Goal: Information Seeking & Learning: Check status

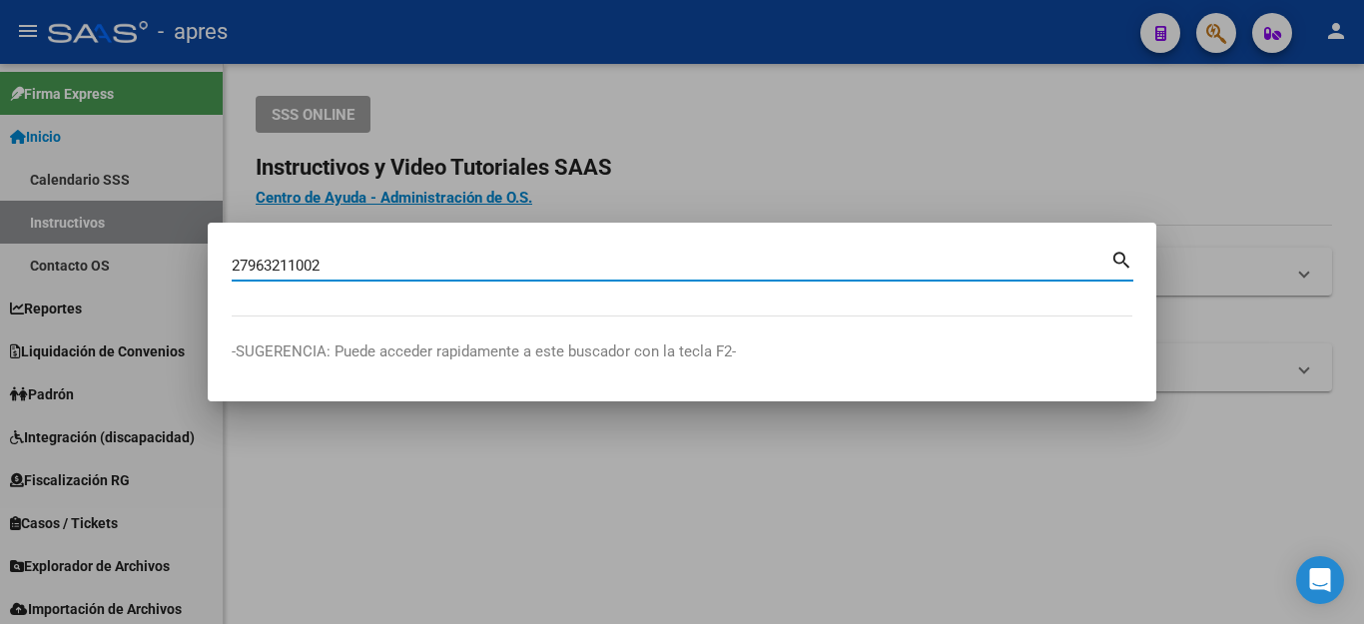
type input "27963211002"
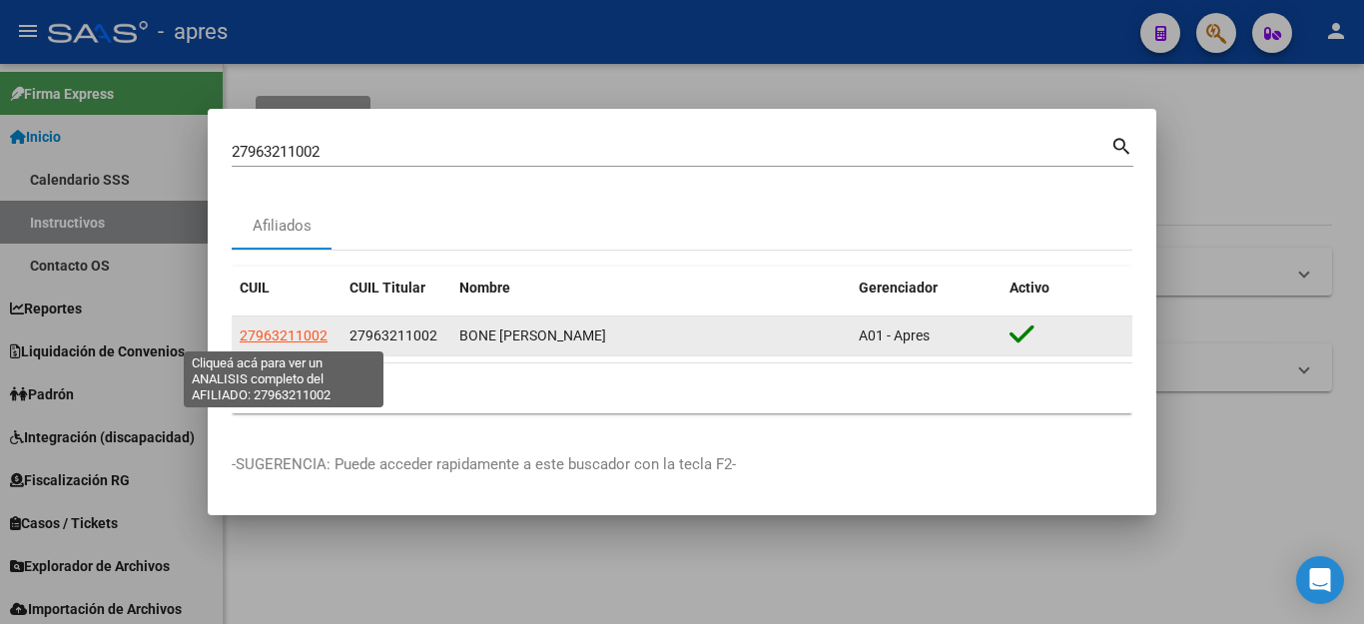
click at [303, 334] on span "27963211002" at bounding box center [284, 335] width 88 height 16
type textarea "27963211002"
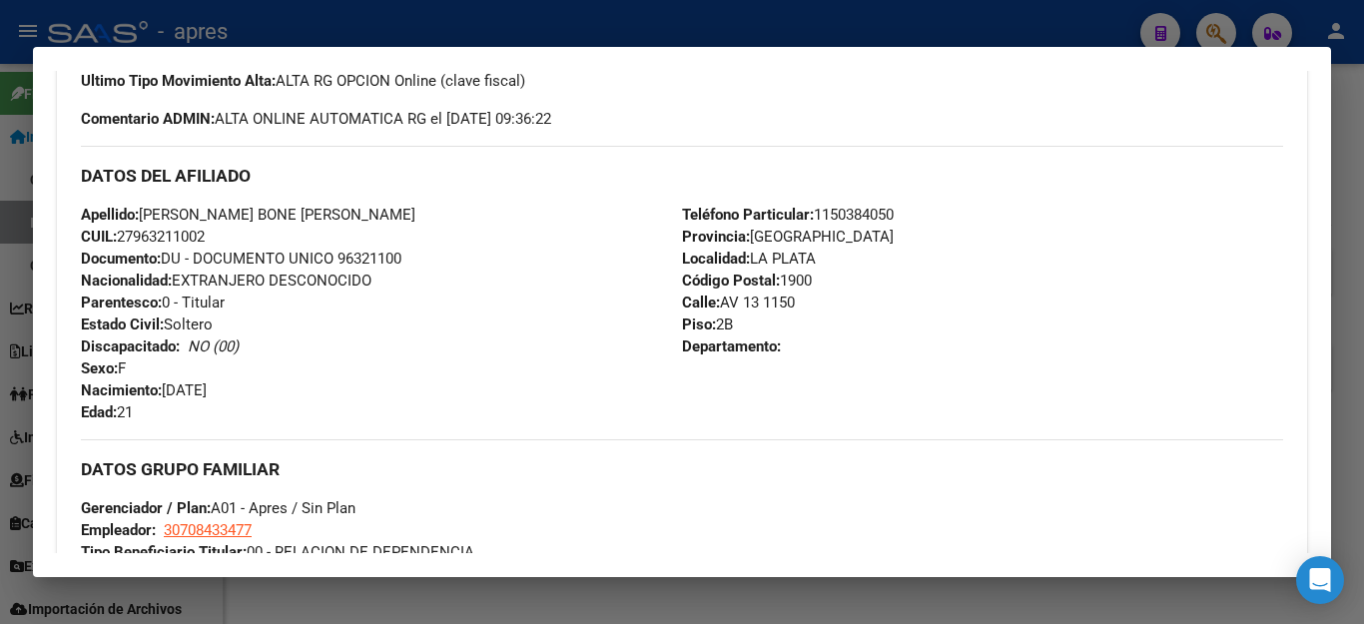
scroll to position [487, 0]
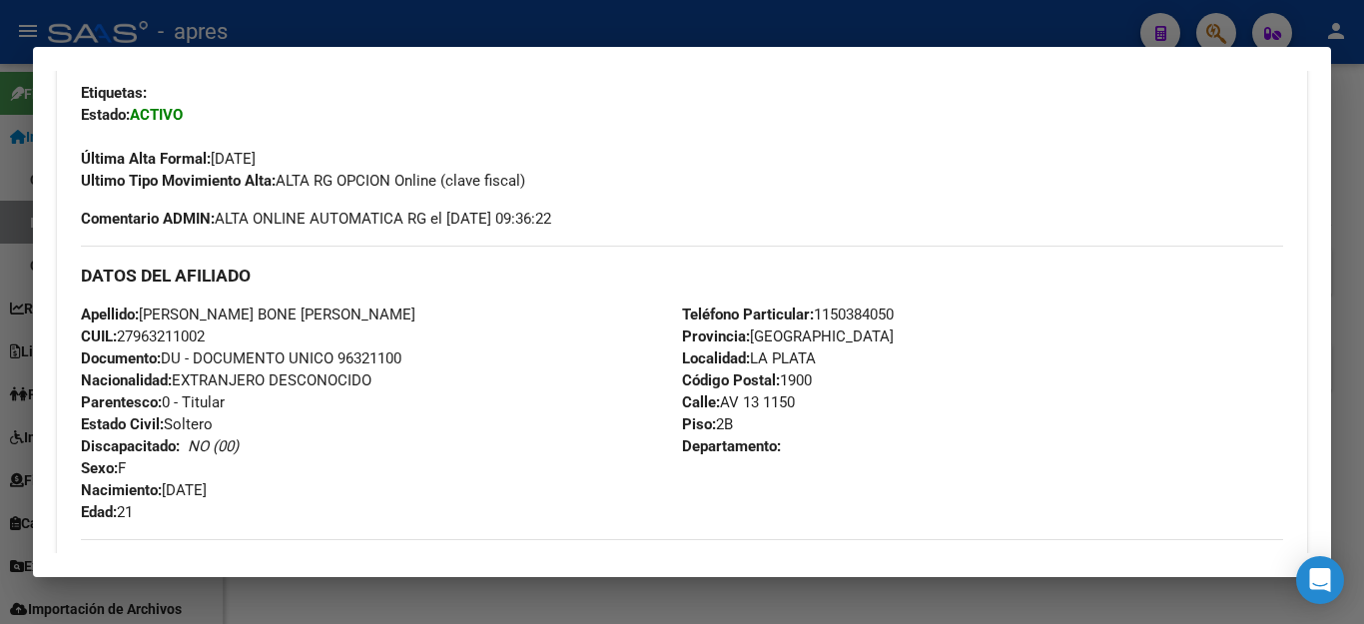
click at [910, 20] on div at bounding box center [682, 312] width 1364 height 624
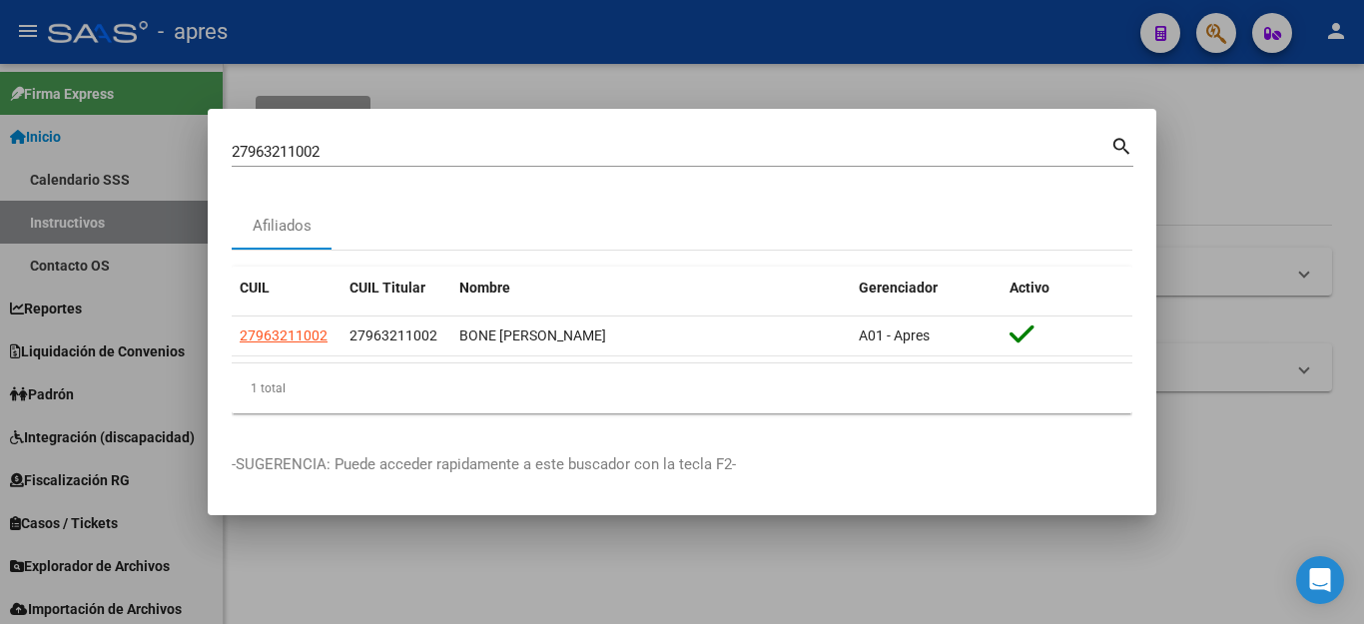
click at [924, 41] on div at bounding box center [682, 312] width 1364 height 624
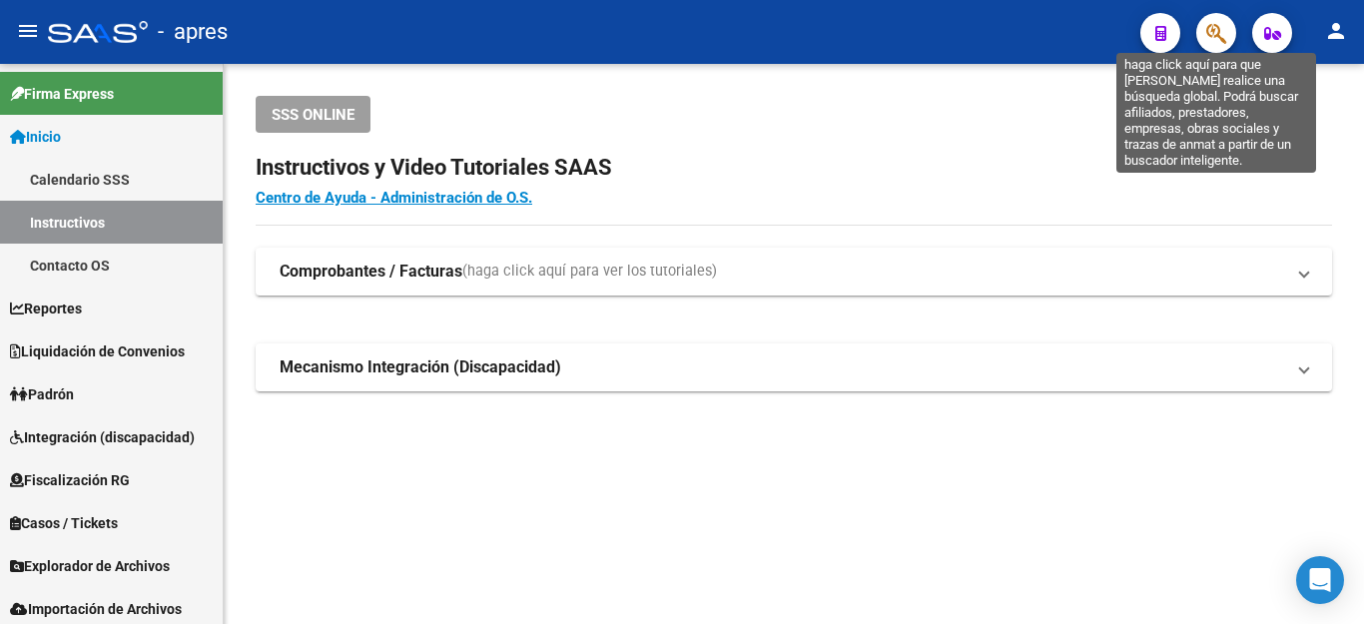
click at [1207, 32] on icon "button" at bounding box center [1216, 33] width 20 height 23
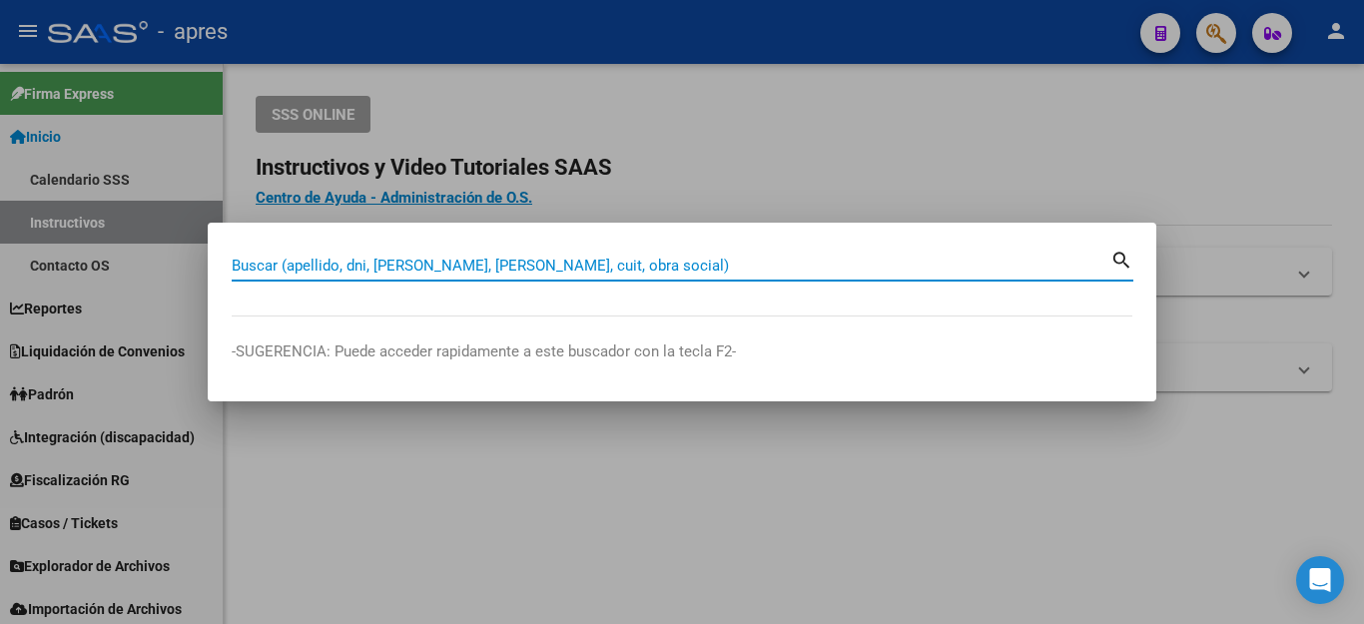
paste input "20322972777"
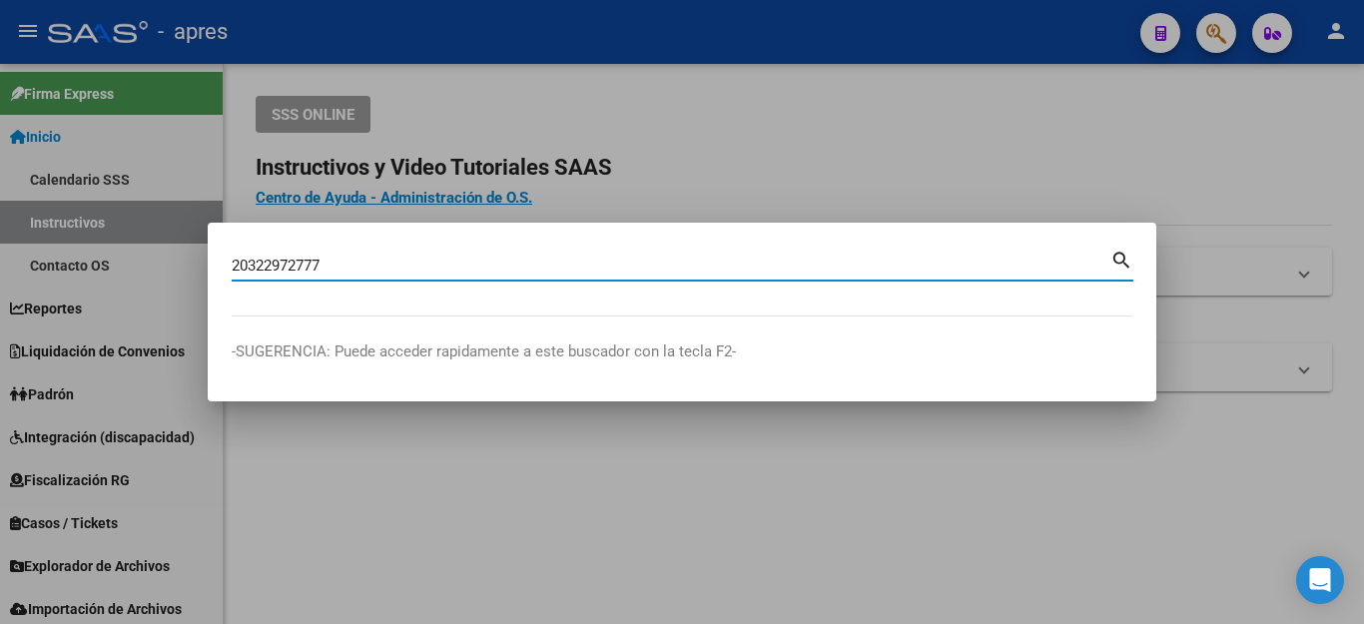
type input "20322972777"
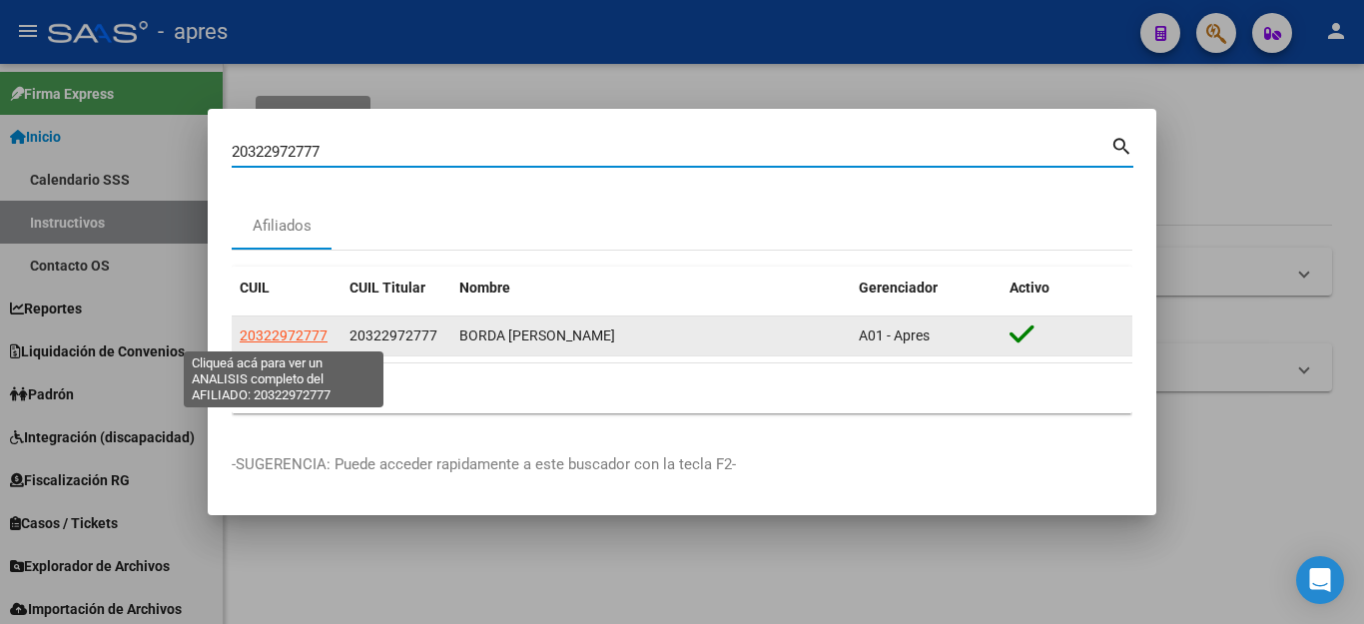
click at [299, 339] on span "20322972777" at bounding box center [284, 335] width 88 height 16
type textarea "20322972777"
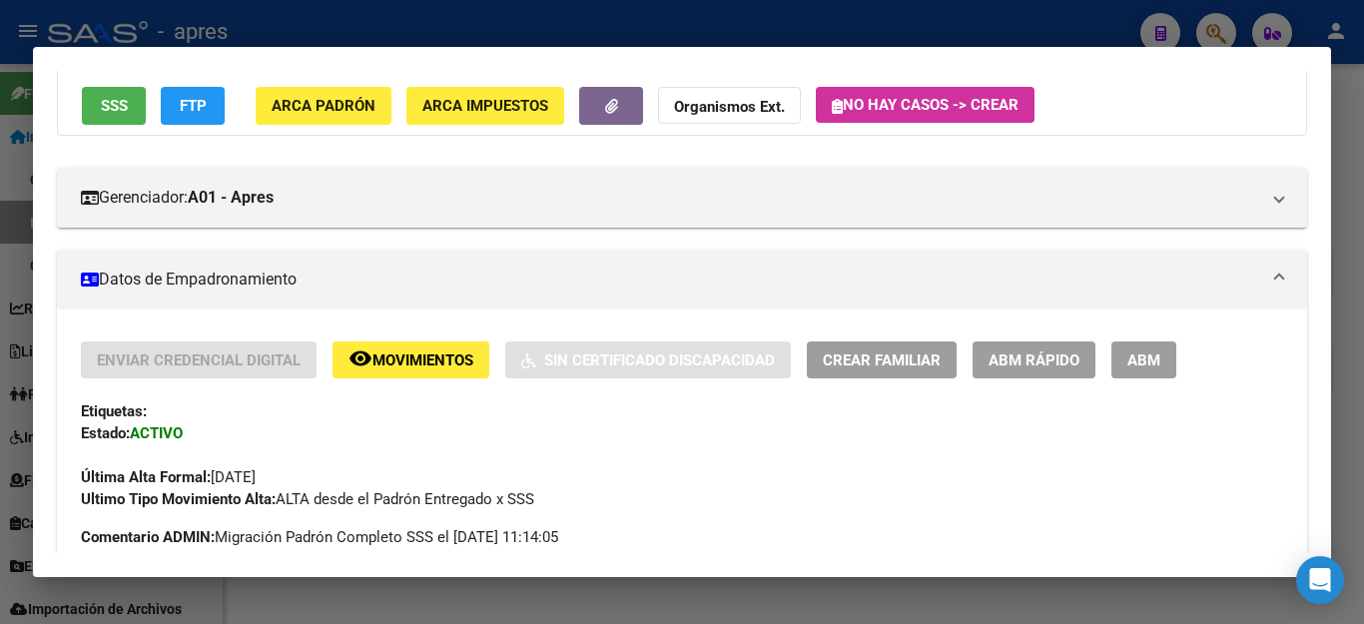
scroll to position [0, 0]
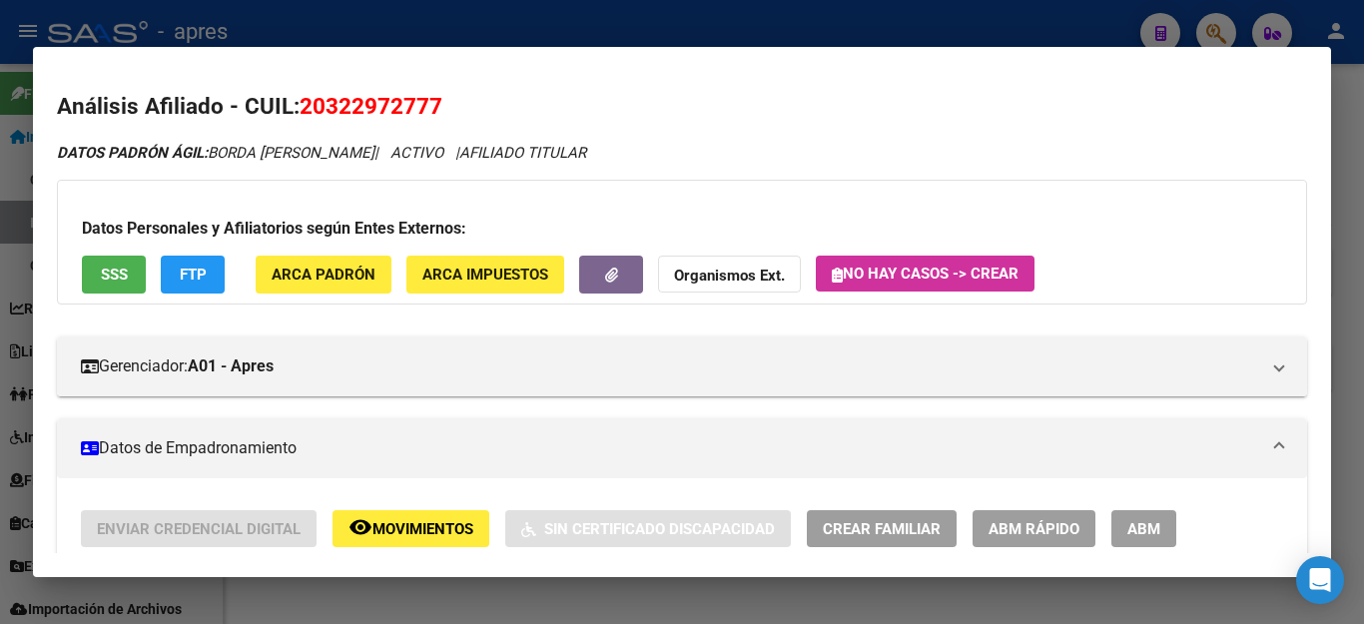
click at [121, 277] on span "SSS" at bounding box center [114, 276] width 27 height 18
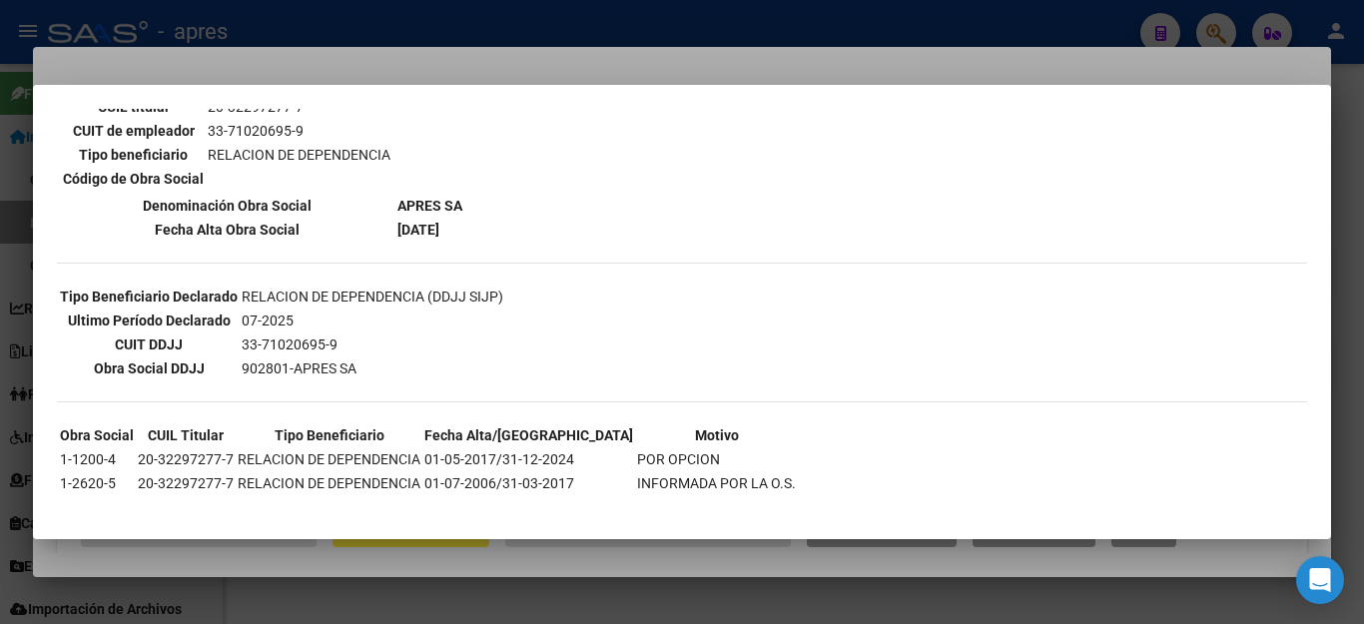
scroll to position [393, 0]
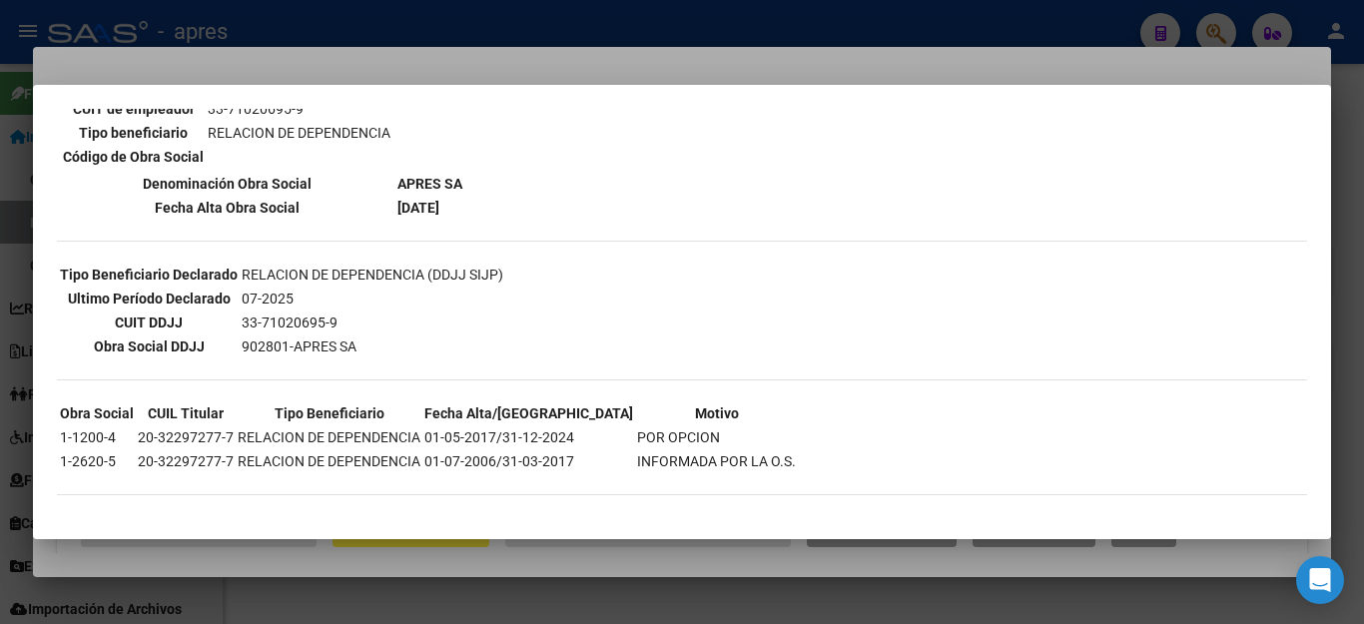
click at [898, 581] on div at bounding box center [682, 312] width 1364 height 624
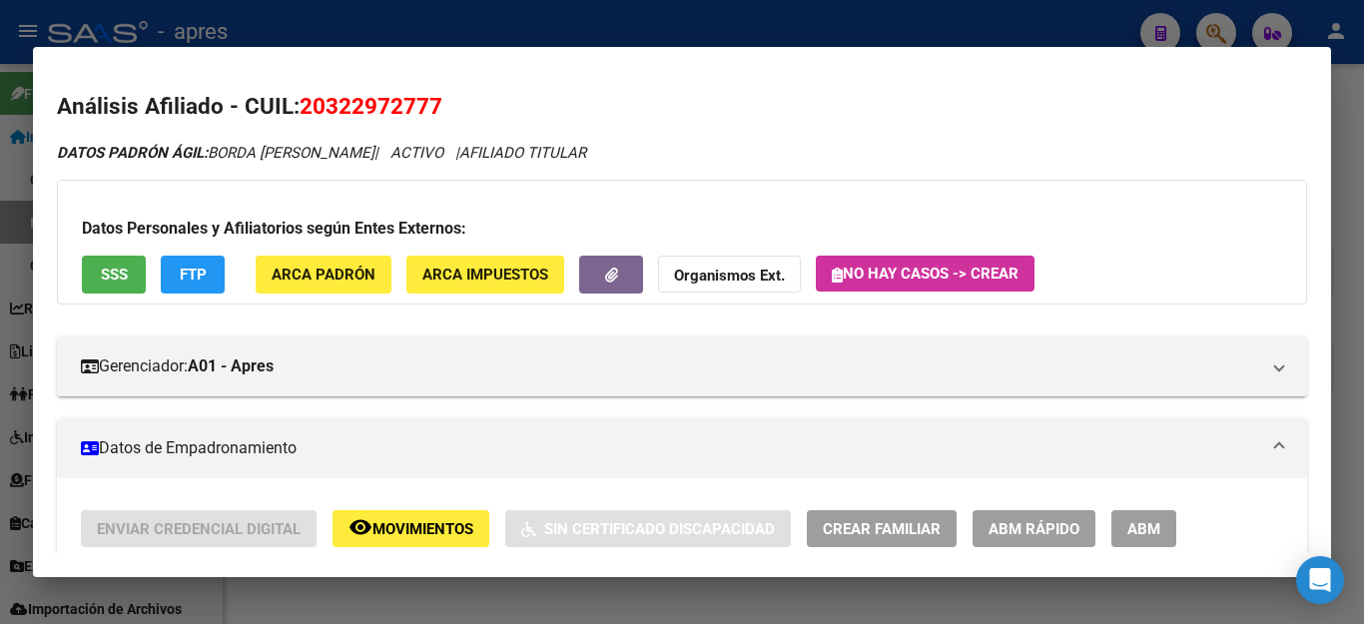
click at [946, 594] on div at bounding box center [682, 312] width 1364 height 624
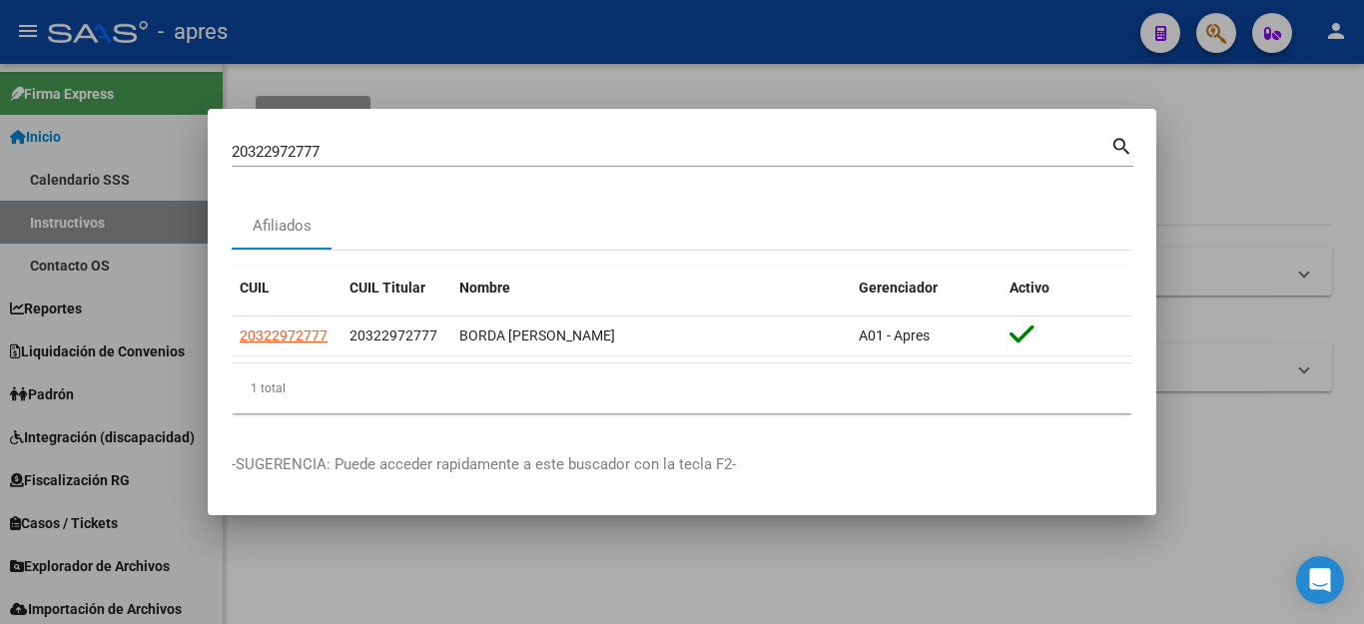
click at [946, 594] on div at bounding box center [682, 312] width 1364 height 624
